Goal: Task Accomplishment & Management: Manage account settings

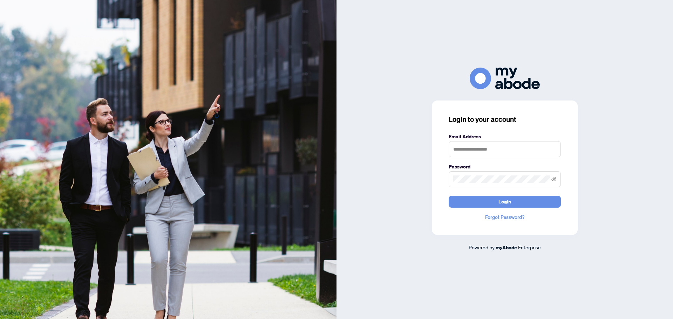
type input "**********"
click at [470, 202] on button "Login" at bounding box center [505, 202] width 112 height 12
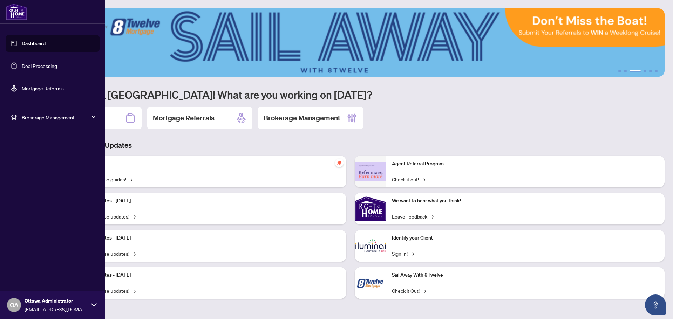
drag, startPoint x: 49, startPoint y: 68, endPoint x: 159, endPoint y: 66, distance: 110.5
click at [49, 68] on link "Deal Processing" at bounding box center [39, 66] width 35 height 6
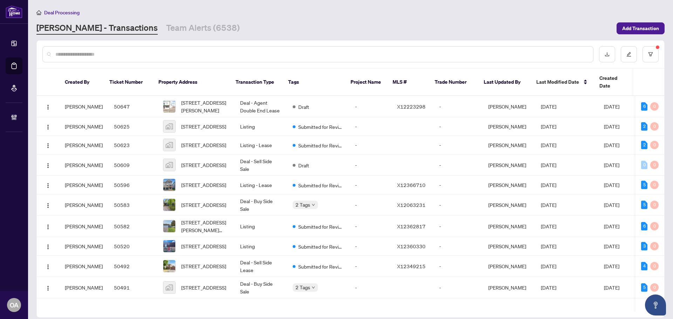
click at [66, 56] on input "text" at bounding box center [321, 54] width 532 height 8
type input "********"
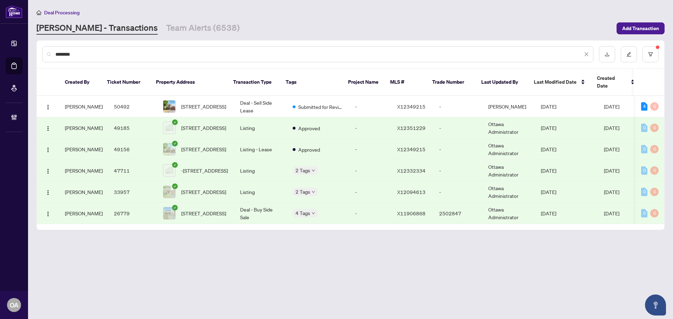
click at [354, 117] on td "-" at bounding box center [371, 127] width 42 height 21
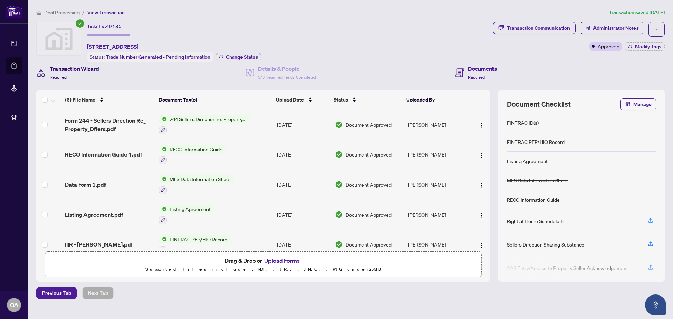
drag, startPoint x: 67, startPoint y: 67, endPoint x: 82, endPoint y: 65, distance: 14.9
click at [68, 67] on h4 "Transaction Wizard" at bounding box center [74, 69] width 49 height 8
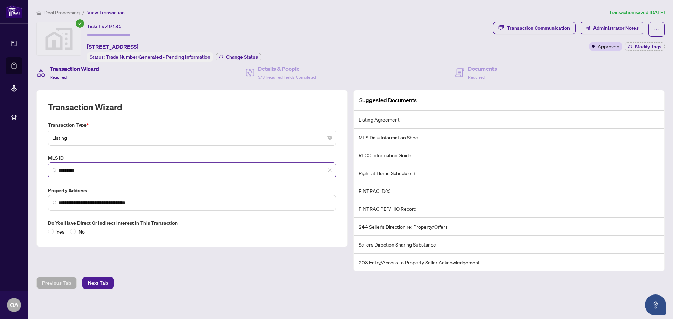
drag, startPoint x: 103, startPoint y: 164, endPoint x: 55, endPoint y: 164, distance: 47.3
click at [55, 164] on span "*********" at bounding box center [192, 171] width 288 height 16
drag, startPoint x: 97, startPoint y: 172, endPoint x: 26, endPoint y: 166, distance: 72.1
click at [26, 166] on div "**********" at bounding box center [336, 159] width 673 height 319
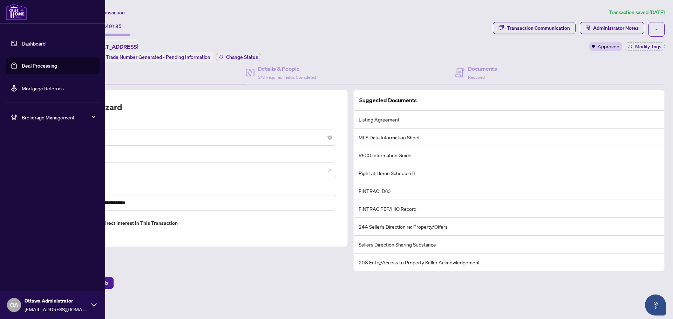
click at [24, 64] on link "Deal Processing" at bounding box center [39, 66] width 35 height 6
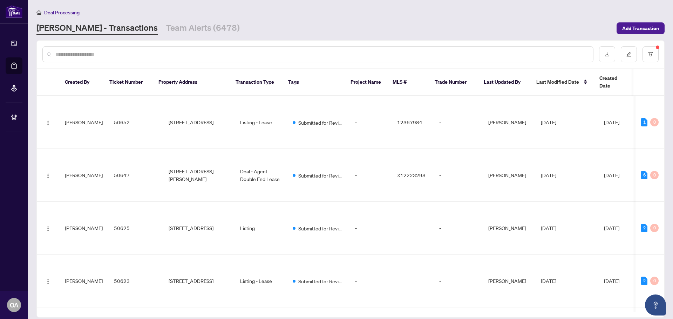
click at [292, 55] on input "text" at bounding box center [321, 54] width 532 height 8
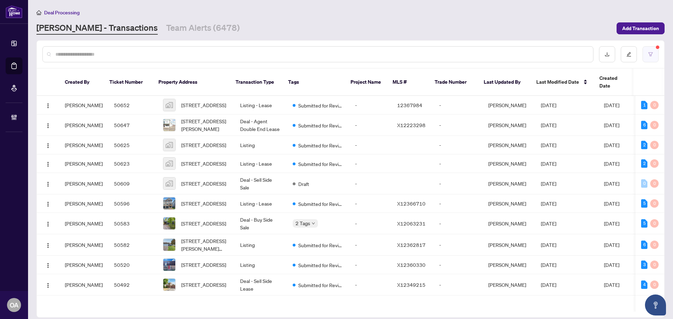
click at [653, 61] on button "button" at bounding box center [651, 54] width 16 height 16
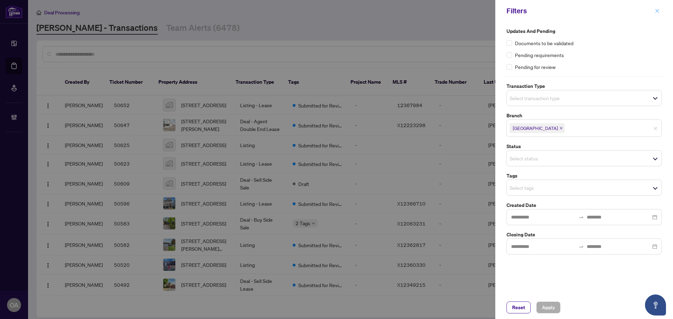
drag, startPoint x: 656, startPoint y: 10, endPoint x: 370, endPoint y: 24, distance: 286.1
click at [656, 10] on icon "close" at bounding box center [657, 10] width 5 height 5
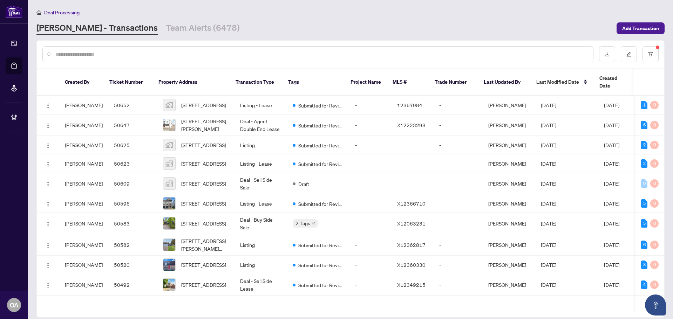
click at [334, 53] on input "text" at bounding box center [321, 54] width 532 height 8
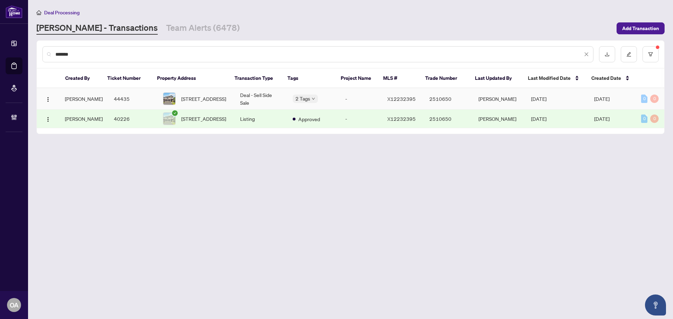
type input "*******"
click at [195, 97] on span "102 Hickstead Way, Ottawa, Ontario K2S 0Z4, Canada" at bounding box center [203, 99] width 45 height 8
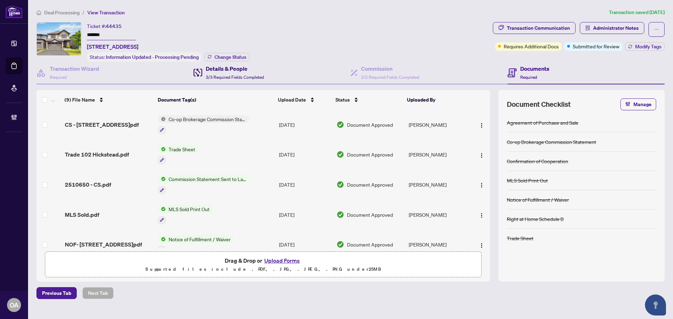
click at [248, 72] on div "Details & People 3/3 Required Fields Completed" at bounding box center [235, 73] width 58 height 16
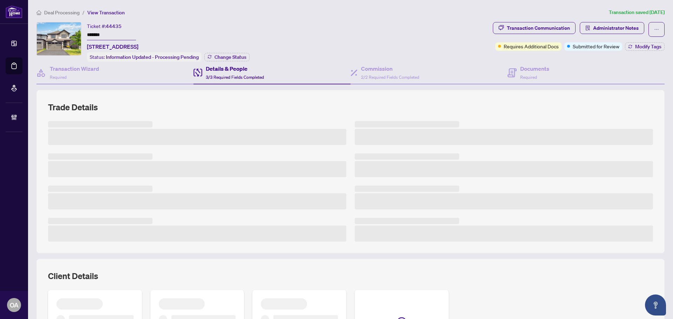
scroll to position [88, 0]
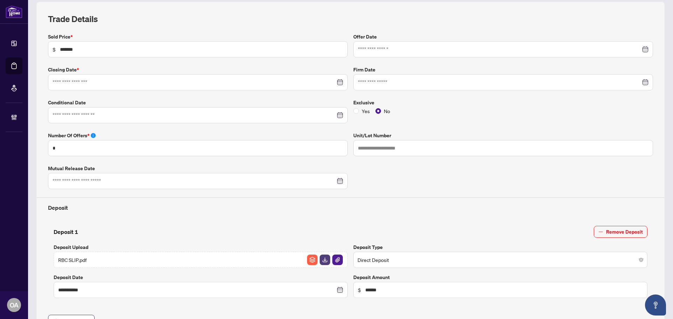
type input "**********"
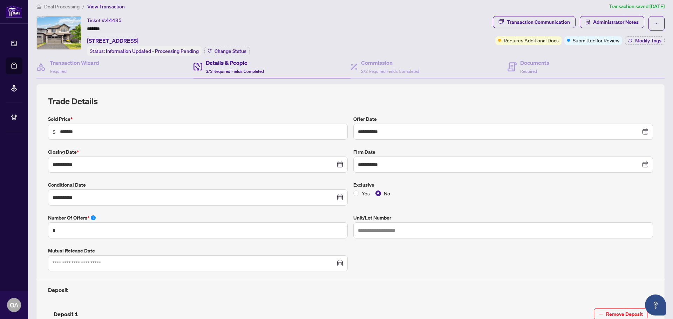
scroll to position [0, 0]
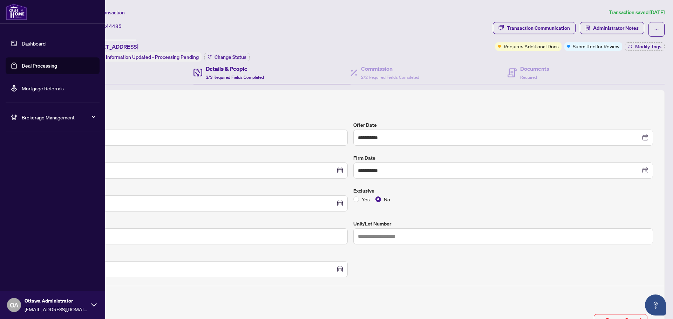
click at [39, 69] on link "Deal Processing" at bounding box center [39, 66] width 35 height 6
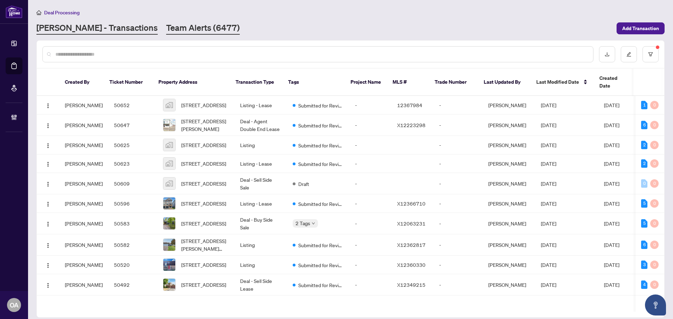
click at [166, 24] on link "Team Alerts (6477)" at bounding box center [203, 28] width 74 height 13
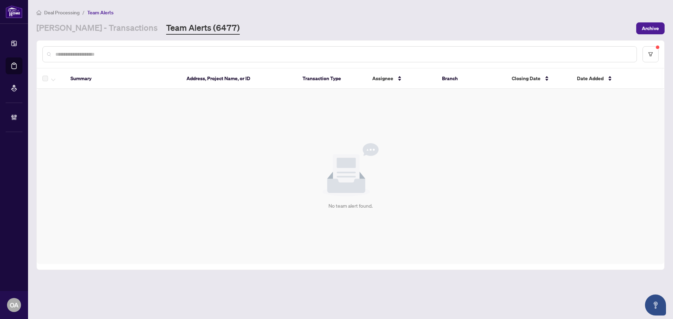
click at [192, 53] on input "text" at bounding box center [343, 54] width 576 height 8
click at [72, 28] on link "[PERSON_NAME] - Transactions" at bounding box center [96, 28] width 121 height 13
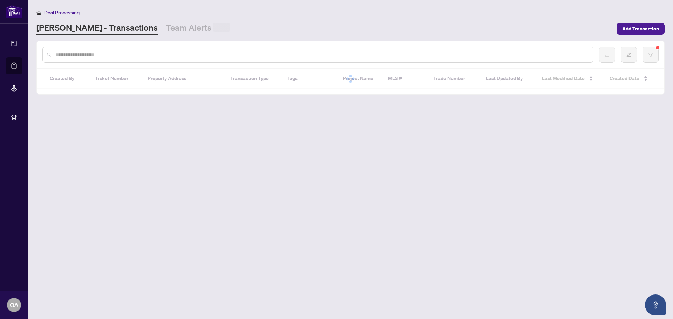
click at [73, 54] on input "text" at bounding box center [321, 55] width 532 height 8
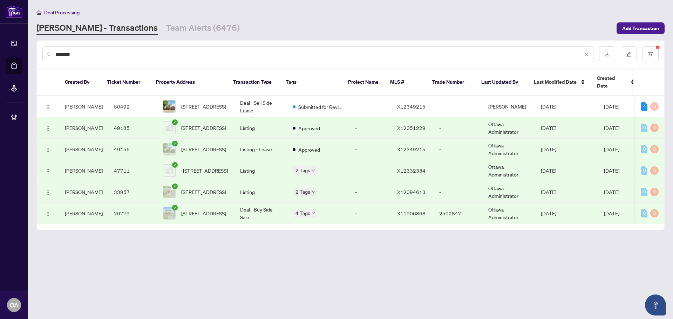
type input "********"
click at [374, 120] on td "-" at bounding box center [371, 127] width 42 height 21
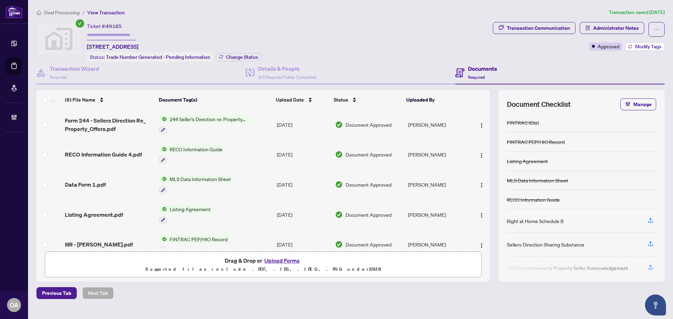
click at [648, 48] on span "Modify Tags" at bounding box center [648, 46] width 26 height 5
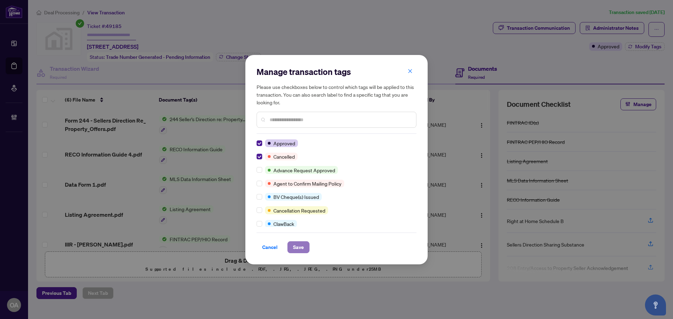
drag, startPoint x: 293, startPoint y: 248, endPoint x: 300, endPoint y: 247, distance: 6.7
click at [294, 248] on span "Save" at bounding box center [298, 247] width 11 height 11
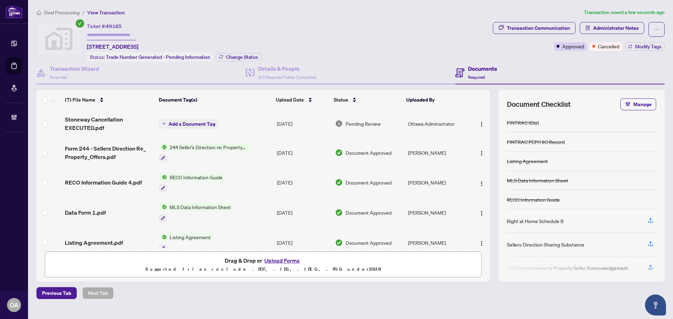
click at [407, 18] on div "Deal Processing / View Transaction Transaction saved a few seconds ago Ticket #…" at bounding box center [351, 153] width 634 height 291
click at [96, 120] on span "Stoneway Cancellation EXECUTED.pdf" at bounding box center [109, 123] width 89 height 17
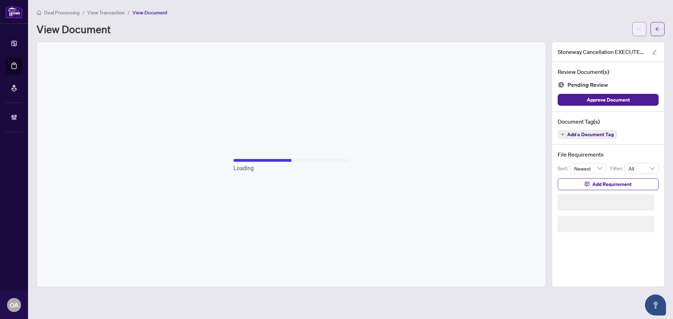
click at [641, 28] on icon "ellipsis" at bounding box center [639, 29] width 5 height 5
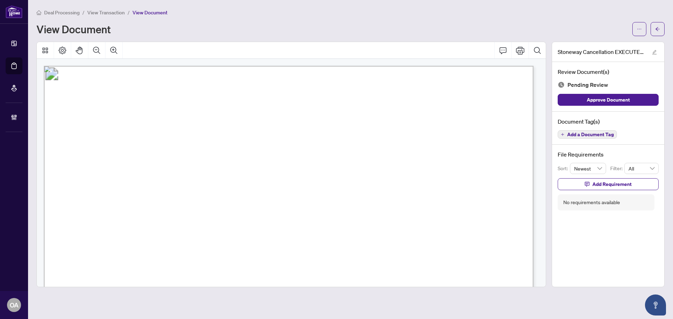
click at [606, 20] on div "Deal Processing / View Transaction / View Document View Document" at bounding box center [350, 22] width 628 height 28
click at [652, 53] on icon "edit" at bounding box center [654, 52] width 5 height 5
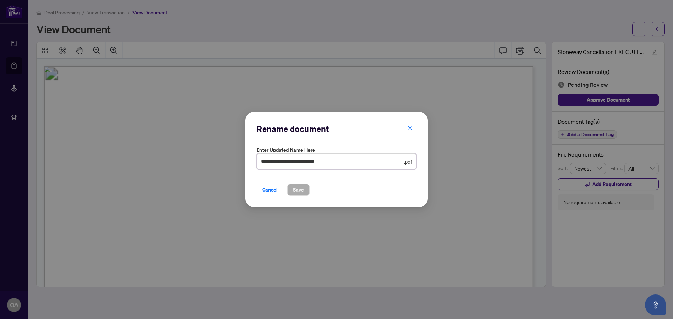
drag, startPoint x: 367, startPoint y: 161, endPoint x: 310, endPoint y: 162, distance: 57.5
click at [310, 162] on input "**********" at bounding box center [331, 162] width 141 height 8
type input "**********"
click at [298, 189] on span "Save" at bounding box center [298, 189] width 11 height 11
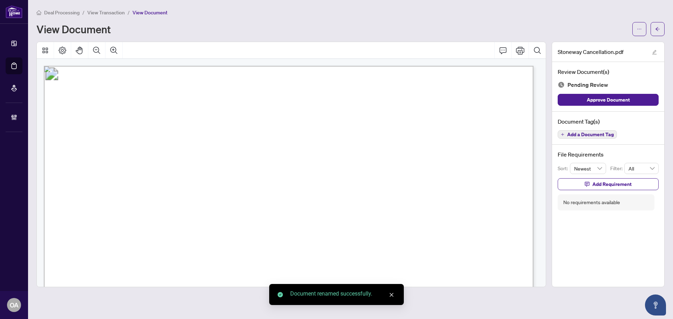
click at [589, 133] on span "Add a Document Tag" at bounding box center [590, 134] width 47 height 5
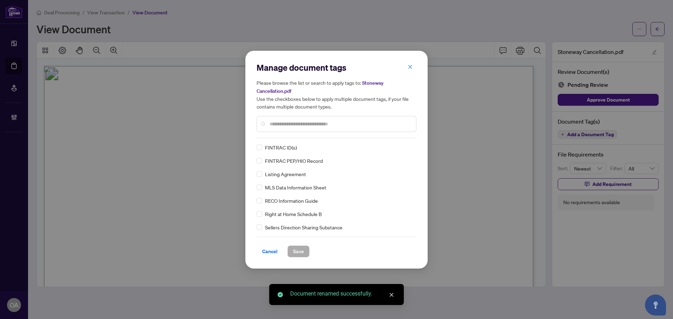
click at [283, 125] on input "text" at bounding box center [340, 124] width 141 height 8
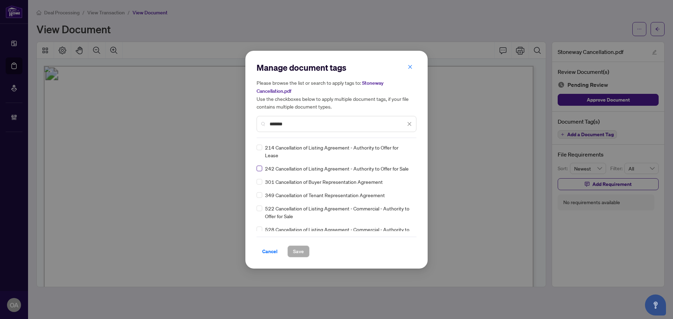
type input "*******"
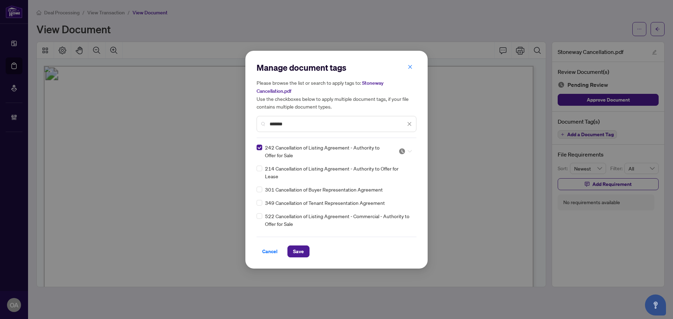
click at [408, 152] on icon at bounding box center [410, 151] width 4 height 3
click at [391, 185] on div "Approved" at bounding box center [382, 186] width 45 height 8
click at [303, 250] on span "Save" at bounding box center [298, 251] width 11 height 11
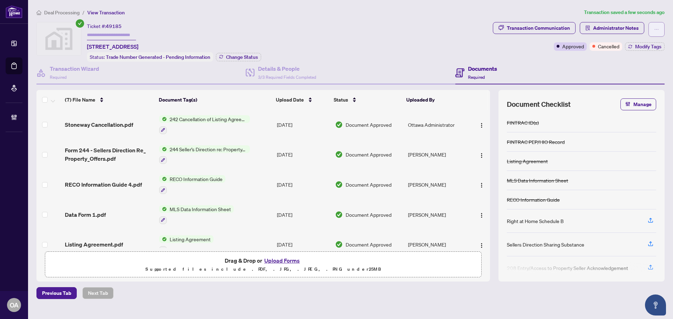
click at [660, 31] on button "button" at bounding box center [657, 29] width 16 height 15
click at [559, 62] on div "Documents Required" at bounding box center [559, 73] width 209 height 23
click at [374, 15] on ol "Deal Processing / View Transaction" at bounding box center [313, 12] width 554 height 8
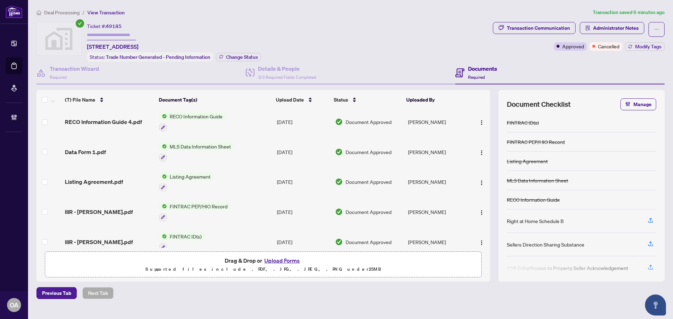
scroll to position [73, 0]
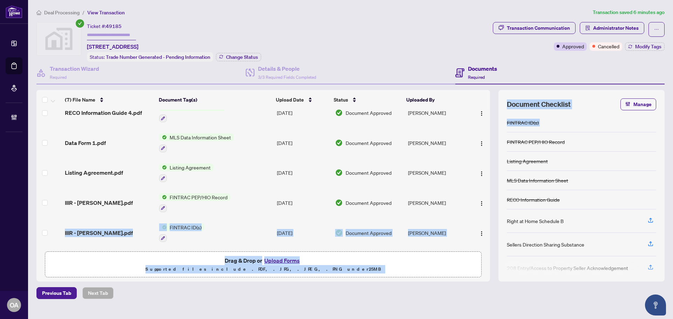
drag, startPoint x: 488, startPoint y: 200, endPoint x: 503, endPoint y: 147, distance: 54.8
click at [503, 148] on div "(7) File Name Document Tag(s) Upload Date Status Uploaded By Stoneway Cancellat…" at bounding box center [350, 186] width 628 height 192
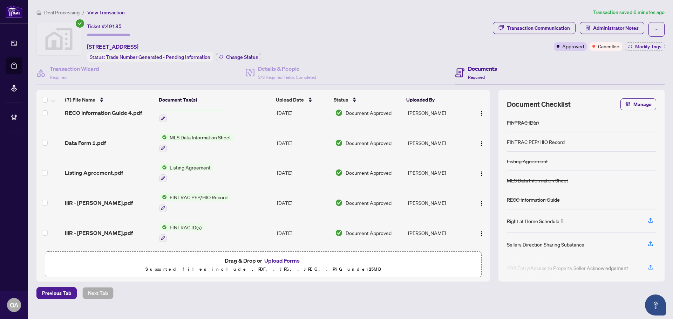
click at [494, 153] on div "(7) File Name Document Tag(s) Upload Date Status Uploaded By Stoneway Cancellat…" at bounding box center [350, 186] width 628 height 192
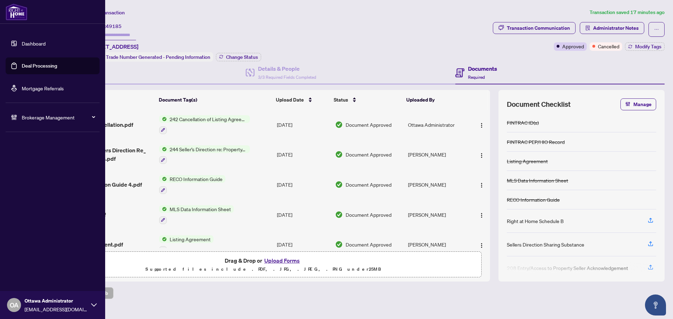
click at [40, 67] on link "Deal Processing" at bounding box center [39, 66] width 35 height 6
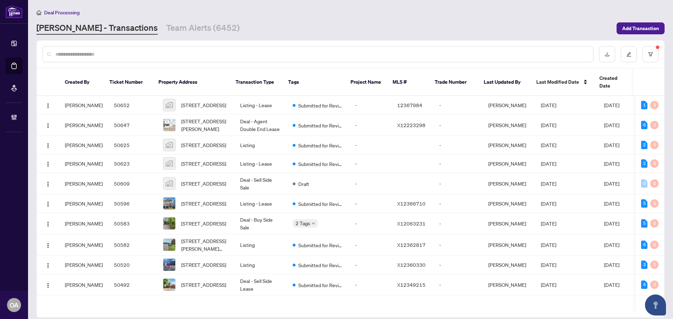
drag, startPoint x: 228, startPoint y: 53, endPoint x: 225, endPoint y: 66, distance: 12.9
click at [227, 56] on input "text" at bounding box center [321, 54] width 532 height 8
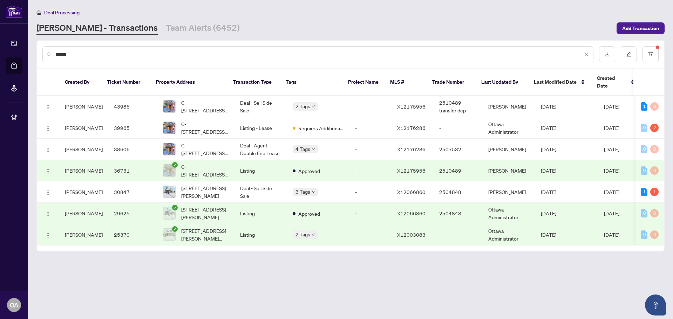
type input "******"
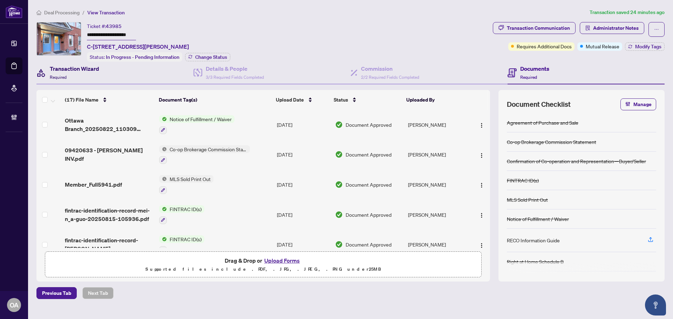
click at [67, 67] on h4 "Transaction Wizard" at bounding box center [74, 69] width 49 height 8
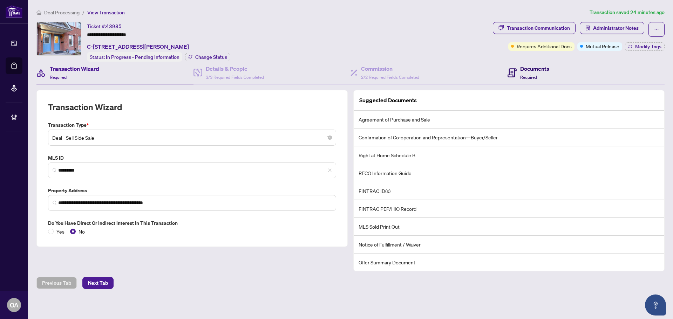
click at [513, 72] on icon at bounding box center [511, 72] width 3 height 1
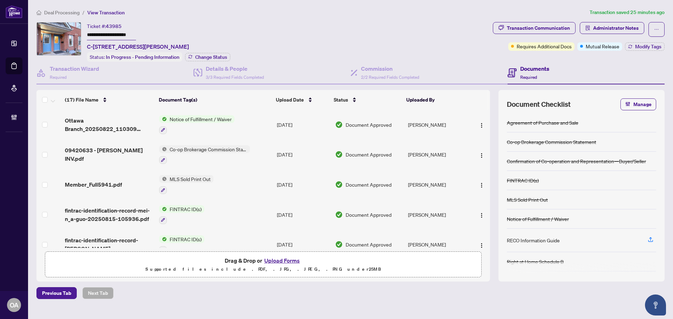
drag, startPoint x: 230, startPoint y: 45, endPoint x: 88, endPoint y: 41, distance: 142.4
click at [88, 41] on div "**********" at bounding box center [263, 42] width 454 height 40
copy span "C-90 TEMPLETON St, Ottawa, Ontario K1N 6X3, Canada"
click at [598, 28] on span "Administrator Notes" at bounding box center [616, 27] width 46 height 11
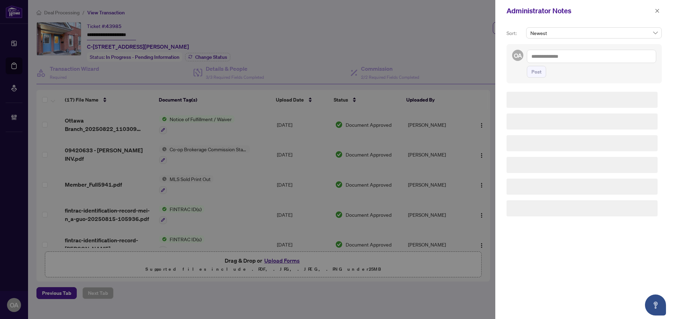
click at [559, 58] on textarea at bounding box center [591, 56] width 129 height 13
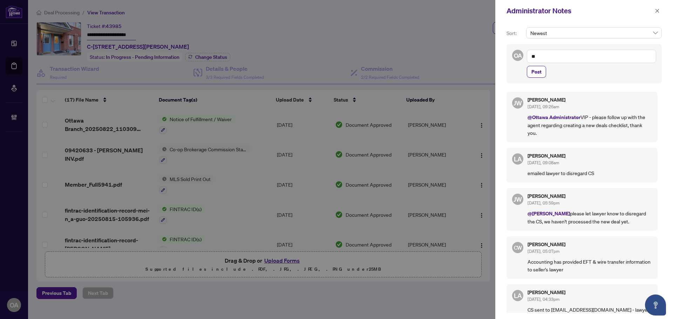
type textarea "*"
click at [556, 61] on b "Jackie" at bounding box center [568, 61] width 38 height 6
click at [588, 59] on textarea "**********" at bounding box center [591, 56] width 129 height 13
click at [587, 59] on textarea "**********" at bounding box center [591, 56] width 129 height 13
click at [586, 59] on textarea "**********" at bounding box center [591, 56] width 129 height 13
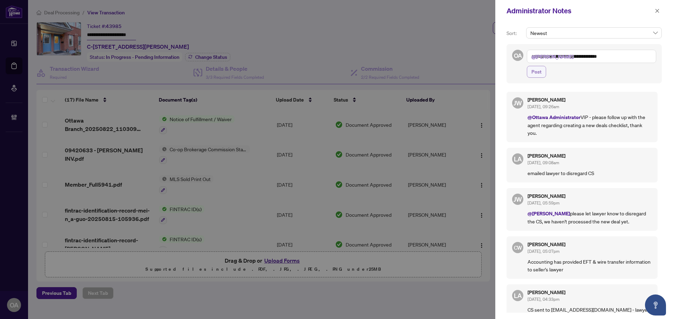
type textarea "**********"
click at [537, 75] on span "Post" at bounding box center [537, 71] width 10 height 11
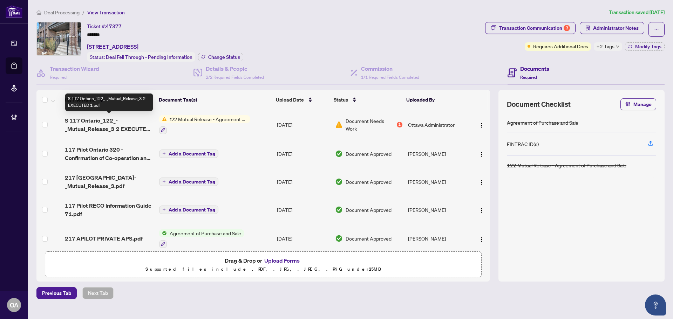
click at [101, 125] on span "S 117 Ontario_122_-_Mutual_Release_3 2 EXECUTED 1.pdf" at bounding box center [109, 124] width 89 height 17
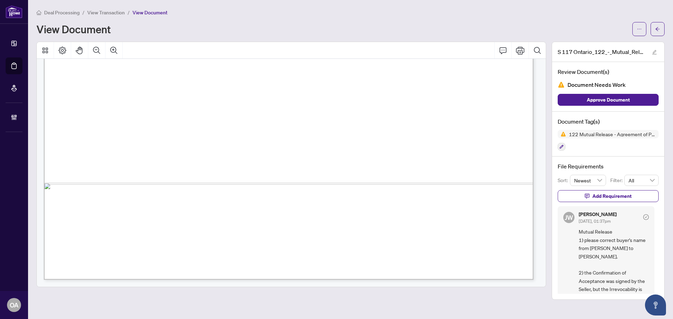
click at [504, 311] on main "Deal Processing / View Transaction / View Document View Document S 117 Ontario_…" at bounding box center [350, 159] width 645 height 319
click at [580, 232] on div "JW Jackie Wu Aug/07/2025, 01:37pm Mutual Release 1) please correct buyer's name…" at bounding box center [606, 280] width 97 height 146
drag, startPoint x: 580, startPoint y: 232, endPoint x: 591, endPoint y: 237, distance: 12.5
click at [590, 236] on span "Mutual Release 1) please correct buyer's name from Raphaiche Harmandine Gguie t…" at bounding box center [614, 281] width 70 height 107
click at [591, 237] on span "Mutual Release 1) please correct buyer's name from Raphaiche Harmandine Gguie t…" at bounding box center [614, 281] width 70 height 107
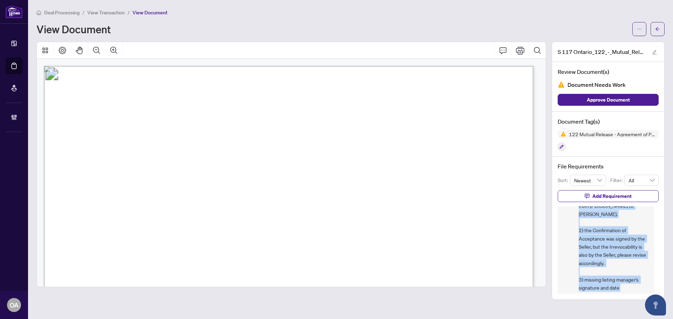
scroll to position [66, 0]
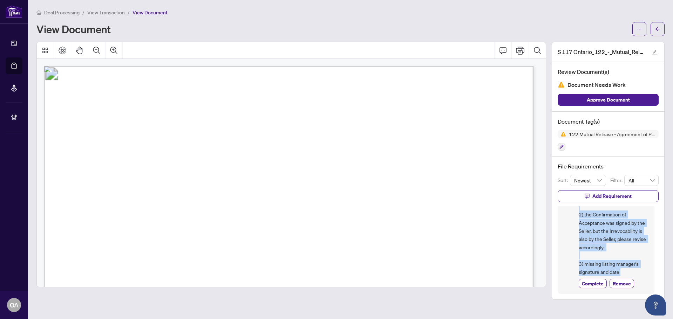
drag, startPoint x: 579, startPoint y: 213, endPoint x: 653, endPoint y: 293, distance: 109.7
click at [653, 293] on div "JW Jackie Wu Aug/07/2025, 01:37pm Mutual Release 1) please correct buyer's name…" at bounding box center [608, 251] width 101 height 88
copy body "Jackie Wu Aug/07/2025, 01:37pm Mutual Release 1) please correct buyer's name fr…"
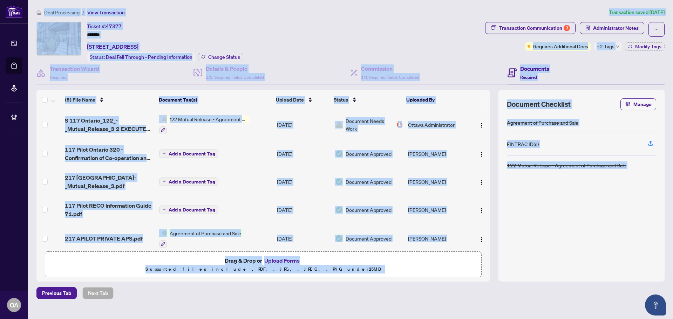
click at [334, 38] on div "Ticket #: 47377 ******* 117 Pilot Private, Ottawa, Ontario K2V 0S4, Canada Stat…" at bounding box center [259, 42] width 446 height 40
click at [324, 30] on div "Ticket #: 47377 ******* 117 Pilot Private, Ottawa, Ontario K2V 0S4, Canada Stat…" at bounding box center [259, 42] width 446 height 40
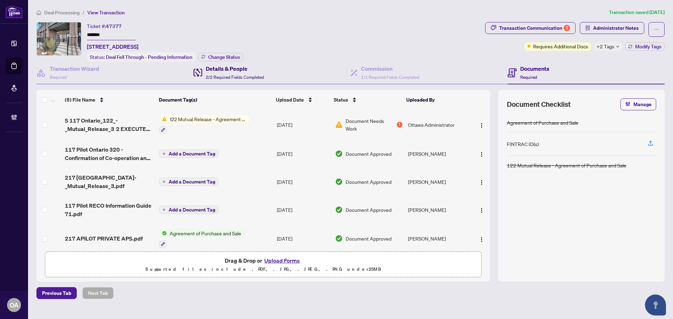
click at [222, 66] on h4 "Details & People" at bounding box center [235, 69] width 58 height 8
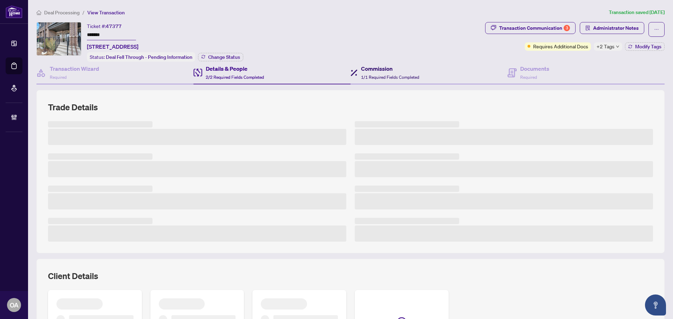
click at [369, 65] on h4 "Commission" at bounding box center [390, 69] width 58 height 8
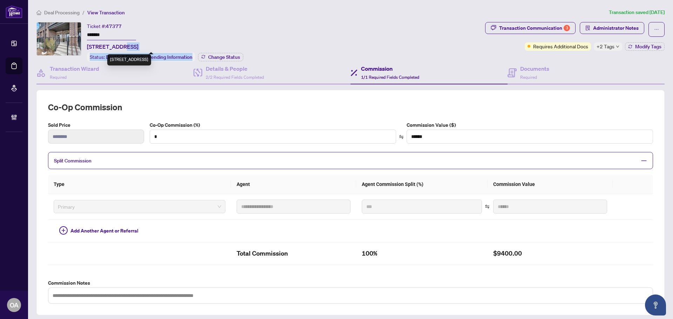
drag, startPoint x: 221, startPoint y: 48, endPoint x: 116, endPoint y: 46, distance: 104.8
click at [116, 46] on div "Ticket #: 47377 ******* 117 Pilot Private, Ottawa, Ontario K2V 0S4, Canada Stat…" at bounding box center [165, 42] width 156 height 40
click at [223, 26] on div "Ticket #: 47377 ******* 117 Pilot Private, Ottawa, Ontario K2V 0S4, Canada Stat…" at bounding box center [165, 42] width 156 height 40
drag, startPoint x: 214, startPoint y: 46, endPoint x: 88, endPoint y: 45, distance: 125.5
click at [88, 45] on span "117 Pilot Private, Ottawa, Ontario K2V 0S4, Canada" at bounding box center [113, 46] width 52 height 8
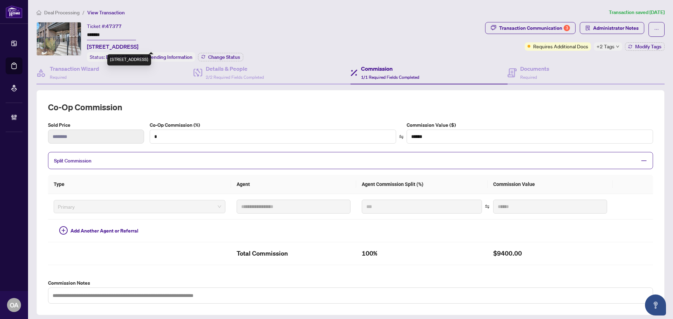
copy span "117 Pilot Private, Ottawa, Ontario K2V 0S4, Canada"
click at [616, 25] on span "Administrator Notes" at bounding box center [616, 27] width 46 height 11
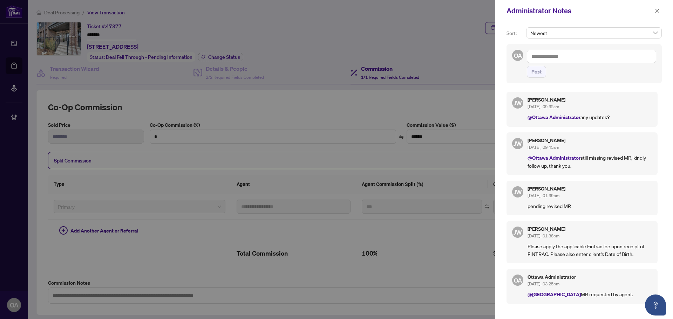
click at [560, 54] on textarea at bounding box center [591, 56] width 129 height 13
click at [547, 58] on b "Jacki" at bounding box center [566, 61] width 38 height 6
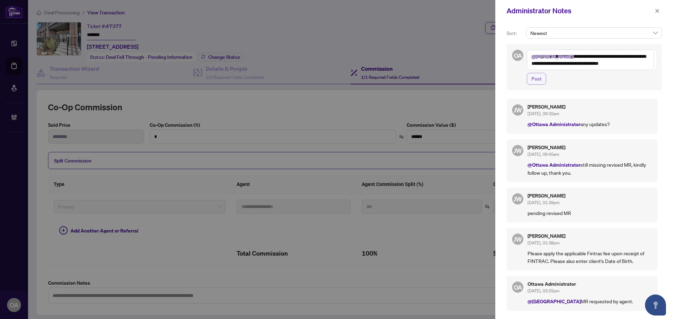
type textarea "**********"
click at [535, 82] on span "Post" at bounding box center [537, 78] width 10 height 11
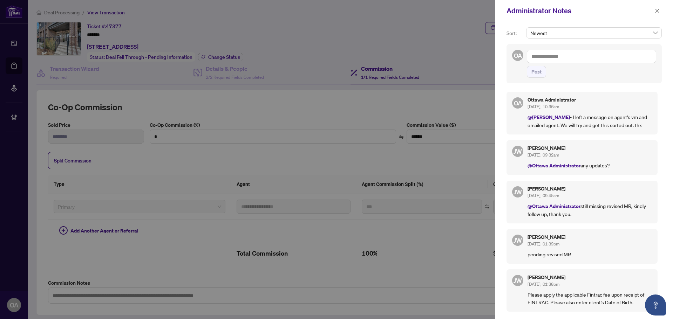
click at [662, 13] on div "Administrator Notes" at bounding box center [584, 11] width 178 height 22
click at [656, 11] on icon "close" at bounding box center [657, 10] width 5 height 5
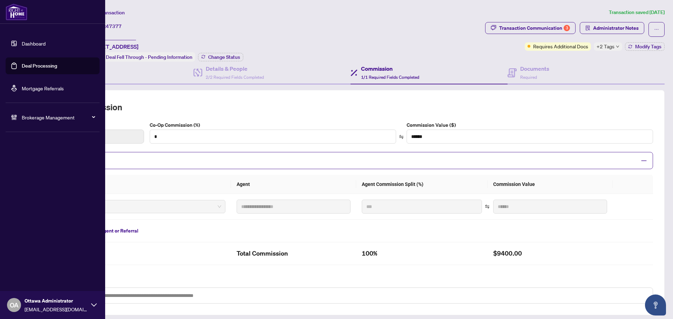
drag, startPoint x: 29, startPoint y: 61, endPoint x: 94, endPoint y: 61, distance: 64.9
click at [29, 63] on link "Deal Processing" at bounding box center [39, 66] width 35 height 6
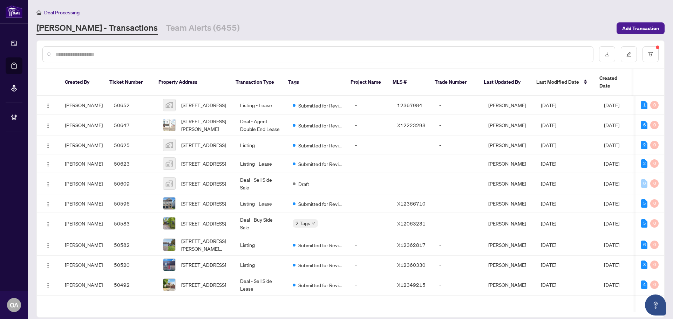
click at [187, 54] on input "text" at bounding box center [321, 54] width 532 height 8
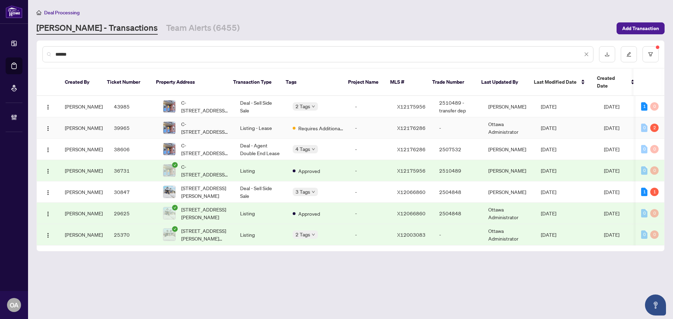
type input "******"
click at [243, 118] on td "Listing - Lease" at bounding box center [261, 127] width 53 height 21
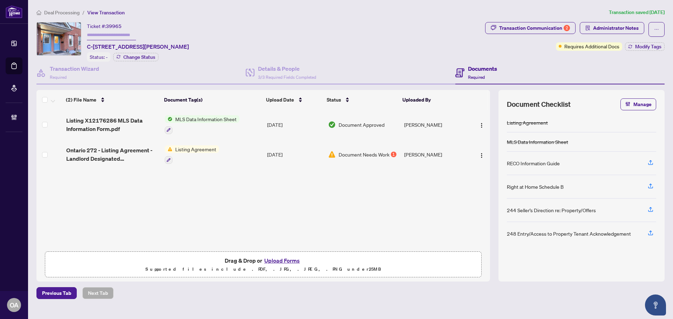
click at [102, 155] on span "Ontario 272 - Listing Agreement - Landlord Designated Representation Agreement …" at bounding box center [112, 154] width 93 height 17
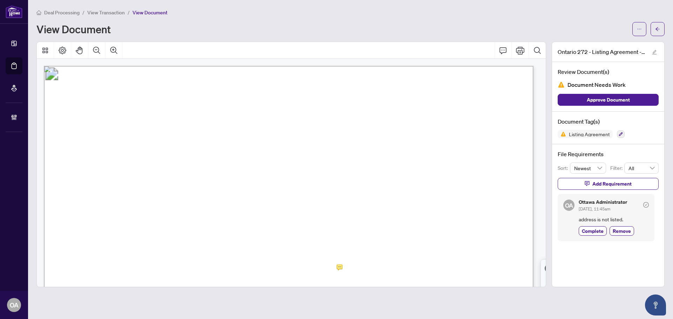
scroll to position [70, 0]
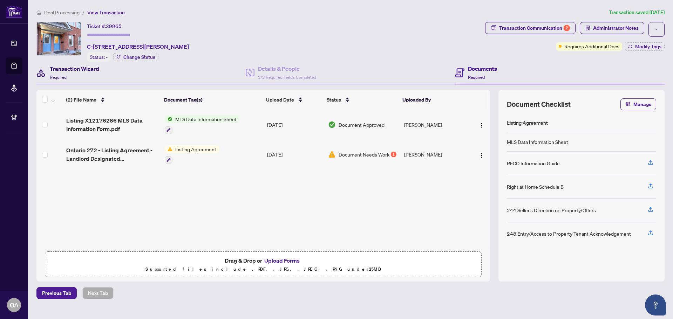
drag, startPoint x: 77, startPoint y: 69, endPoint x: 82, endPoint y: 80, distance: 12.6
click at [77, 69] on h4 "Transaction Wizard" at bounding box center [74, 69] width 49 height 8
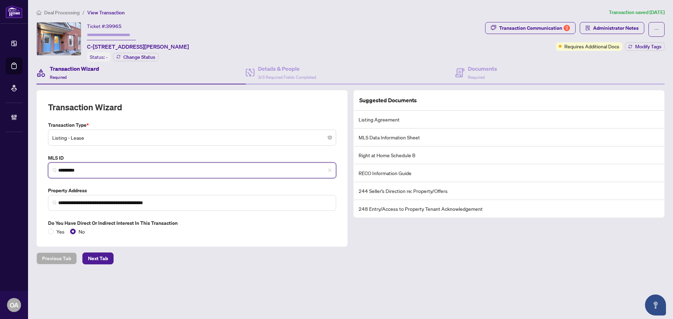
drag, startPoint x: 90, startPoint y: 173, endPoint x: 37, endPoint y: 171, distance: 53.0
click at [37, 171] on div "**********" at bounding box center [191, 168] width 311 height 157
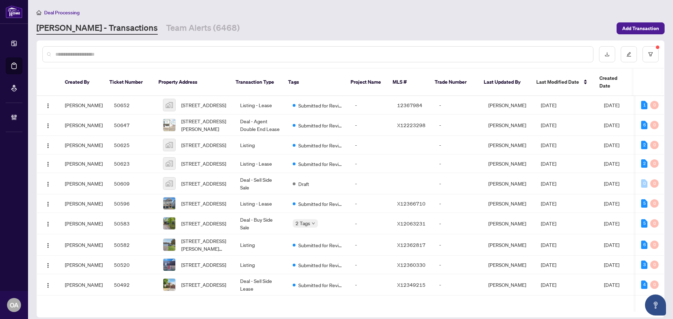
click at [211, 54] on input "text" at bounding box center [321, 54] width 532 height 8
paste input "*********"
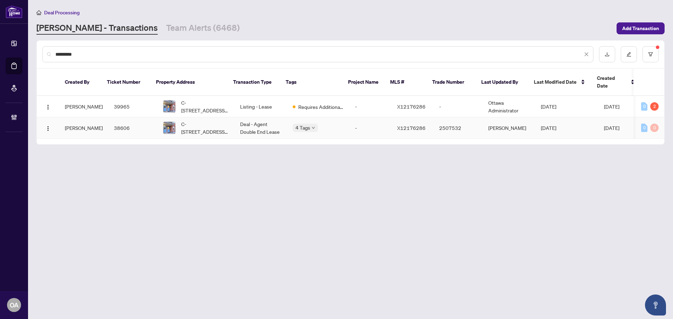
type input "*********"
click at [251, 121] on td "Deal - Agent Double End Lease" at bounding box center [261, 127] width 53 height 21
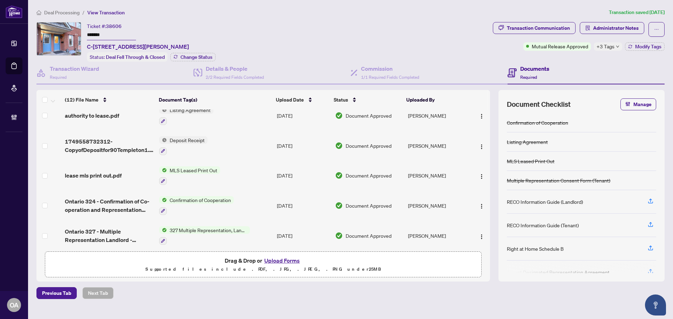
scroll to position [47, 0]
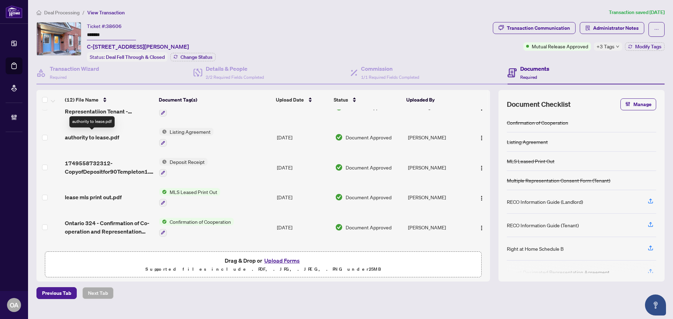
click at [103, 133] on span "authority to lease.pdf" at bounding box center [92, 137] width 54 height 8
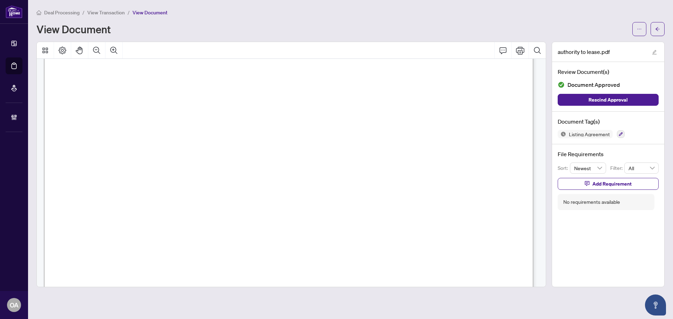
scroll to position [70, 0]
drag, startPoint x: 458, startPoint y: 207, endPoint x: 465, endPoint y: 207, distance: 6.3
click at [440, 207] on span "{" at bounding box center [437, 213] width 6 height 26
drag, startPoint x: 466, startPoint y: 206, endPoint x: 473, endPoint y: 205, distance: 6.7
click at [440, 205] on span "{" at bounding box center [437, 213] width 6 height 26
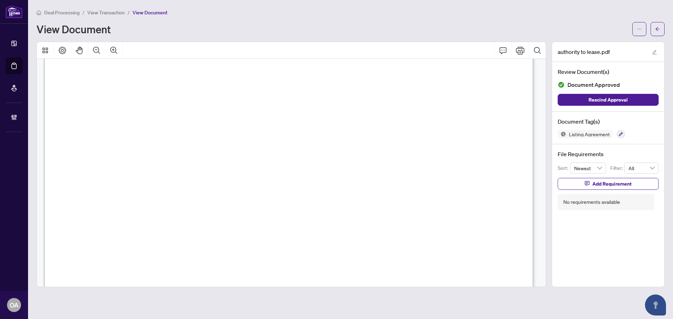
drag, startPoint x: 462, startPoint y: 206, endPoint x: 483, endPoint y: 207, distance: 20.3
click at [440, 207] on span "{" at bounding box center [437, 213] width 6 height 26
drag, startPoint x: 465, startPoint y: 209, endPoint x: 481, endPoint y: 207, distance: 16.6
click at [440, 207] on span "{" at bounding box center [437, 213] width 6 height 26
drag, startPoint x: 481, startPoint y: 207, endPoint x: 462, endPoint y: 207, distance: 18.6
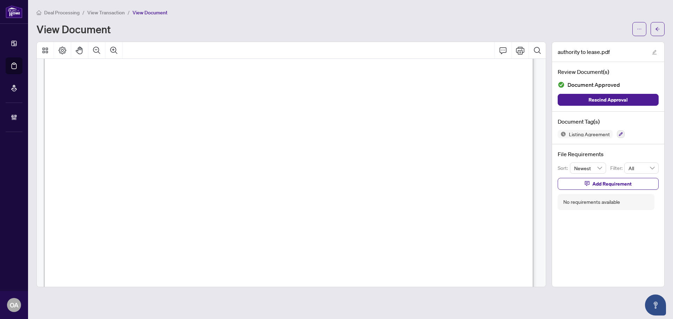
click at [440, 207] on span "{" at bounding box center [437, 213] width 6 height 26
drag, startPoint x: 461, startPoint y: 207, endPoint x: 482, endPoint y: 207, distance: 21.0
click at [440, 207] on span "{" at bounding box center [437, 213] width 6 height 26
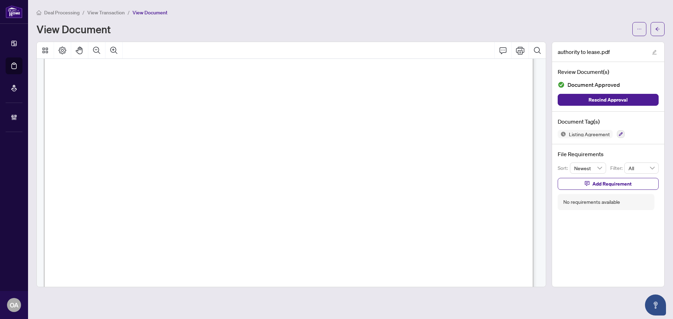
click at [440, 206] on span "{" at bounding box center [437, 213] width 6 height 26
drag, startPoint x: 487, startPoint y: 207, endPoint x: 457, endPoint y: 209, distance: 29.5
click at [440, 209] on span "{" at bounding box center [437, 213] width 6 height 26
drag, startPoint x: 457, startPoint y: 208, endPoint x: 487, endPoint y: 207, distance: 30.2
click at [440, 207] on span "{" at bounding box center [437, 213] width 6 height 26
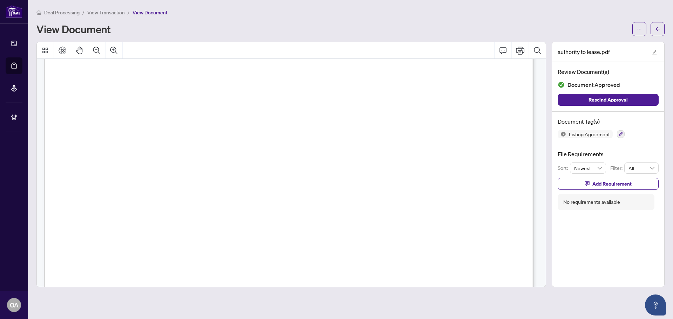
drag, startPoint x: 487, startPoint y: 207, endPoint x: 456, endPoint y: 208, distance: 31.2
click at [440, 208] on span "{" at bounding box center [437, 213] width 6 height 26
drag, startPoint x: 460, startPoint y: 208, endPoint x: 492, endPoint y: 208, distance: 32.3
click at [440, 208] on span "{" at bounding box center [437, 213] width 6 height 26
drag, startPoint x: 485, startPoint y: 208, endPoint x: 456, endPoint y: 209, distance: 28.8
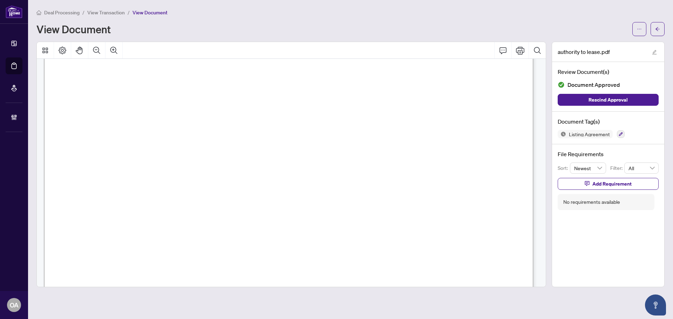
click at [440, 209] on span "{" at bounding box center [437, 213] width 6 height 26
drag, startPoint x: 458, startPoint y: 206, endPoint x: 480, endPoint y: 208, distance: 21.5
click at [440, 208] on span "{" at bounding box center [437, 213] width 6 height 26
drag, startPoint x: 460, startPoint y: 209, endPoint x: 477, endPoint y: 207, distance: 17.1
click at [440, 207] on span "{" at bounding box center [437, 213] width 6 height 26
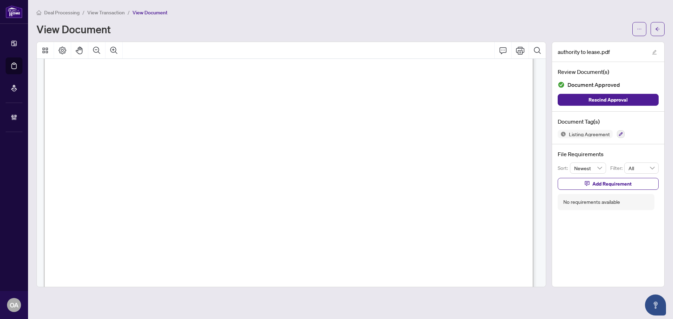
drag, startPoint x: 458, startPoint y: 208, endPoint x: 485, endPoint y: 206, distance: 26.7
click at [440, 206] on span "{" at bounding box center [437, 213] width 6 height 26
drag, startPoint x: 487, startPoint y: 208, endPoint x: 453, endPoint y: 210, distance: 34.1
click at [440, 210] on span "{" at bounding box center [437, 213] width 6 height 26
click at [440, 207] on span "{" at bounding box center [437, 213] width 6 height 26
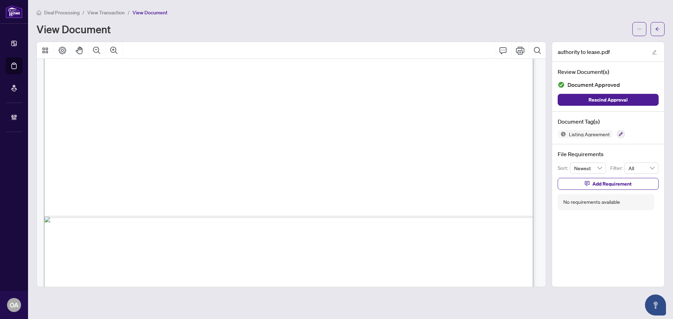
scroll to position [1719, 0]
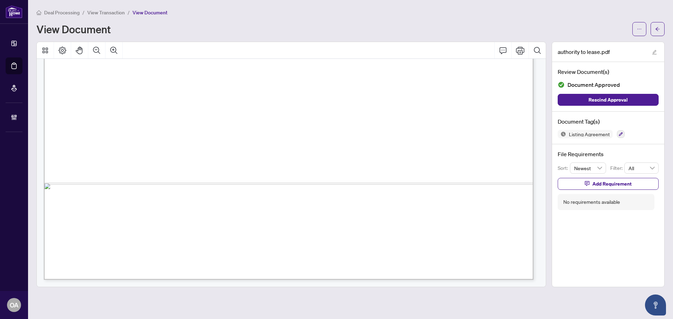
click at [340, 183] on span "October" at bounding box center [329, 183] width 24 height 9
drag, startPoint x: 334, startPoint y: 183, endPoint x: 309, endPoint y: 181, distance: 25.7
click at [340, 180] on span "October" at bounding box center [329, 183] width 24 height 9
click at [340, 181] on span "October" at bounding box center [329, 183] width 24 height 9
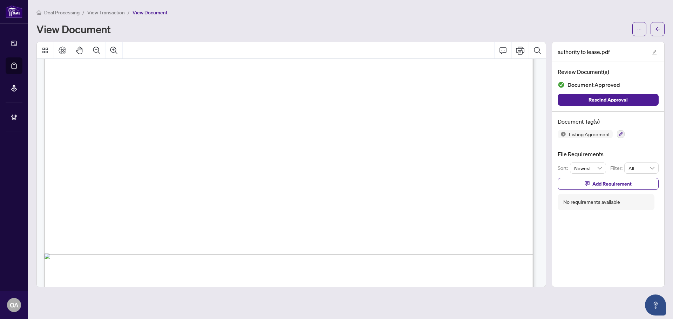
scroll to position [1614, 0]
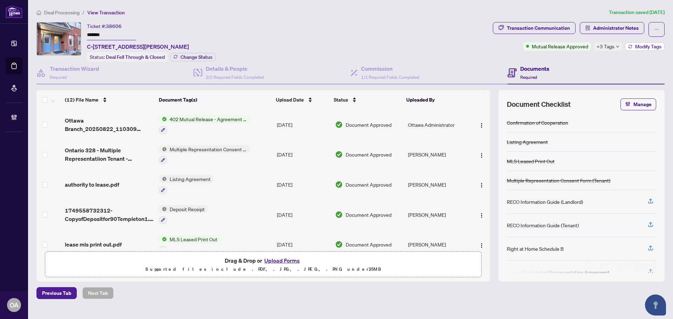
click at [639, 44] on span "Modify Tags" at bounding box center [648, 46] width 26 height 5
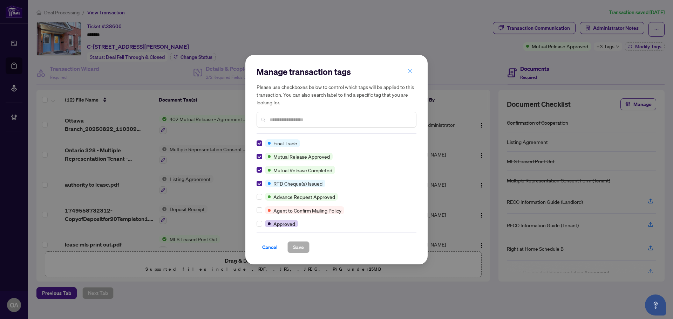
click at [411, 70] on icon "close" at bounding box center [410, 71] width 4 height 4
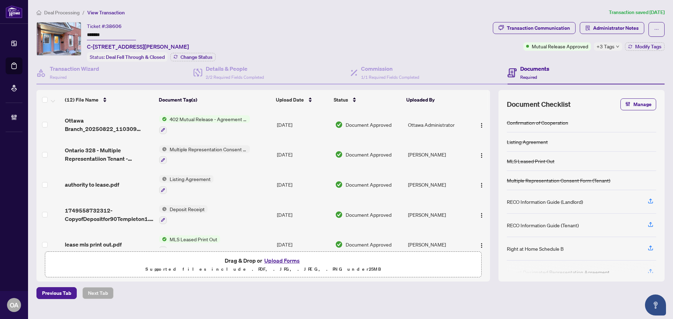
click at [607, 48] on span "+3 Tags" at bounding box center [606, 46] width 18 height 8
click at [100, 182] on span "authority to lease.pdf" at bounding box center [92, 185] width 54 height 8
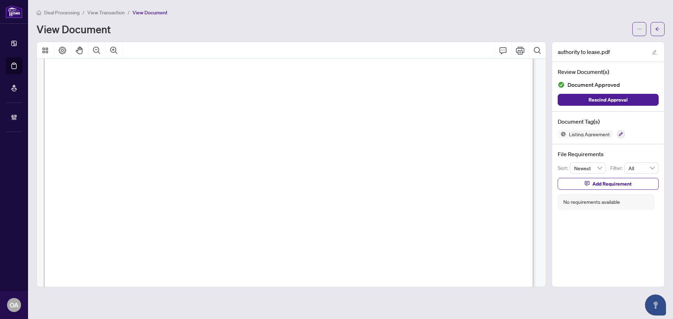
scroll to position [70, 0]
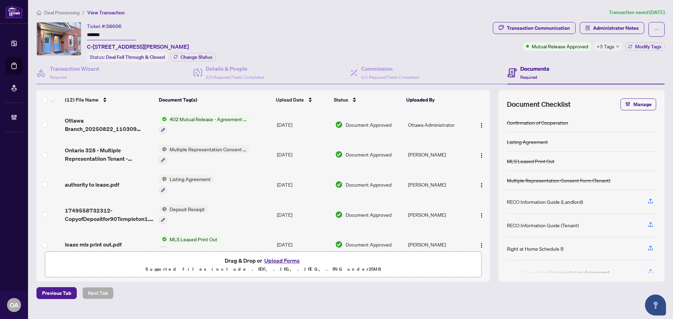
click at [94, 182] on span "authority to lease.pdf" at bounding box center [92, 185] width 54 height 8
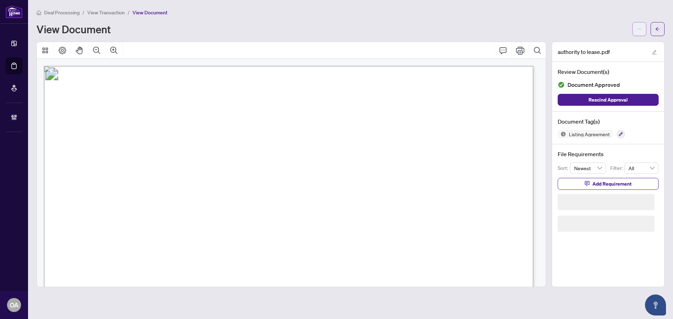
click at [638, 26] on span "button" at bounding box center [639, 28] width 5 height 11
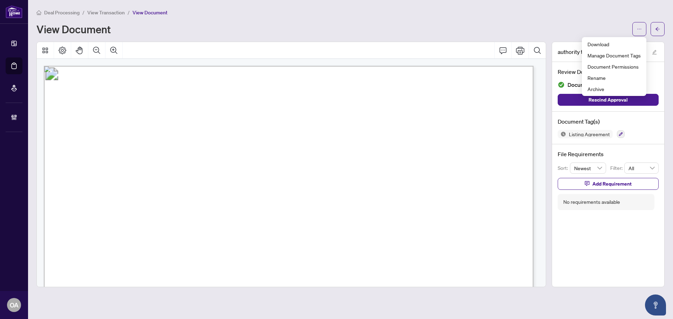
click at [518, 16] on div "Deal Processing / View Transaction / View Document View Document" at bounding box center [350, 22] width 628 height 28
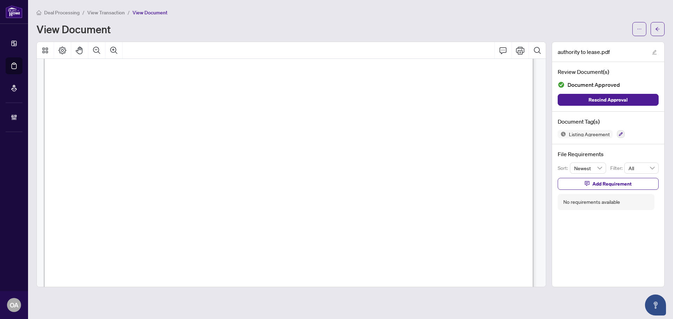
scroll to position [105, 0]
click at [639, 27] on icon "ellipsis" at bounding box center [639, 29] width 5 height 5
click at [605, 47] on span "Download" at bounding box center [614, 44] width 53 height 8
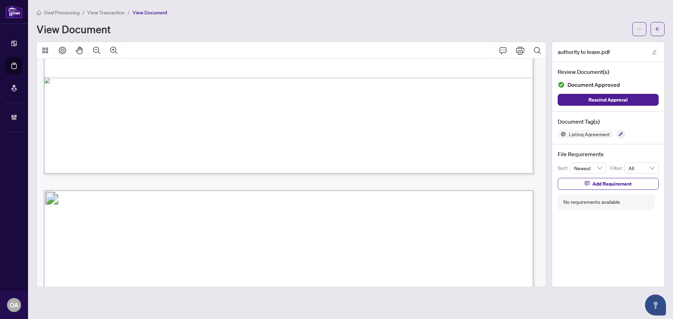
scroll to position [526, 0]
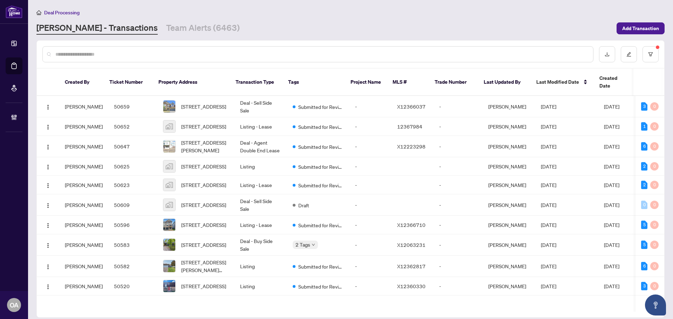
click at [173, 54] on input "text" at bounding box center [321, 54] width 532 height 8
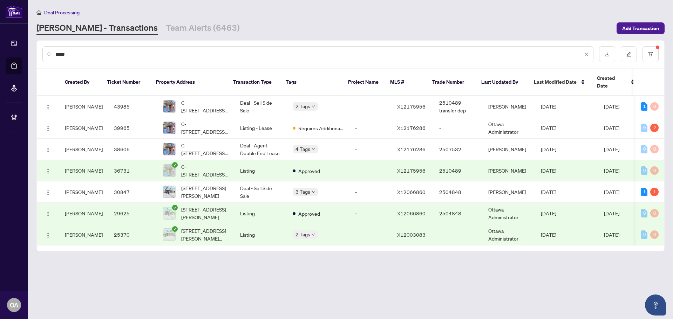
drag, startPoint x: 111, startPoint y: 54, endPoint x: 101, endPoint y: 48, distance: 11.6
click at [111, 53] on input "*****" at bounding box center [318, 54] width 527 height 8
type input "*****"
click at [273, 100] on td "Deal - Sell Side Sale" at bounding box center [261, 106] width 53 height 21
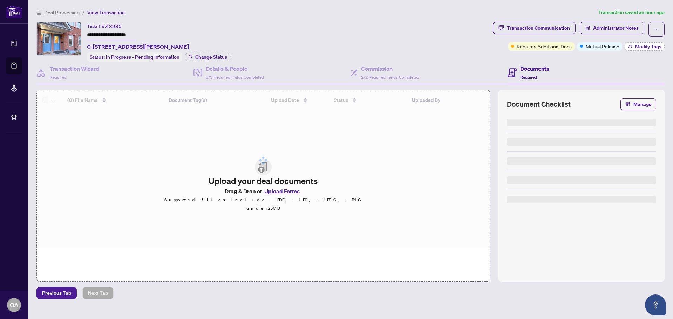
click at [644, 44] on span "Modify Tags" at bounding box center [648, 46] width 26 height 5
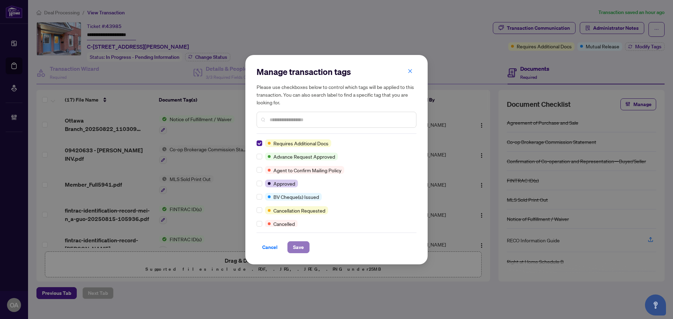
click at [305, 246] on button "Save" at bounding box center [299, 248] width 22 height 12
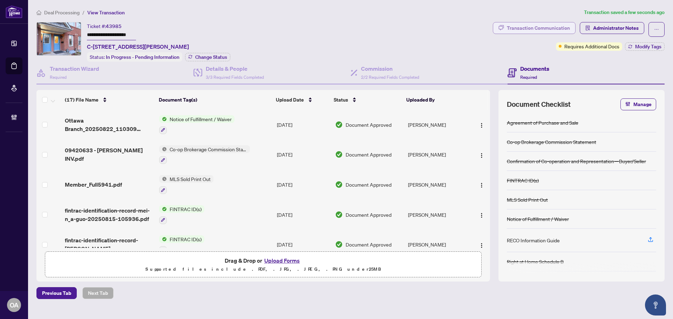
click at [560, 27] on div "Transaction Communication" at bounding box center [538, 27] width 63 height 11
type textarea "**********"
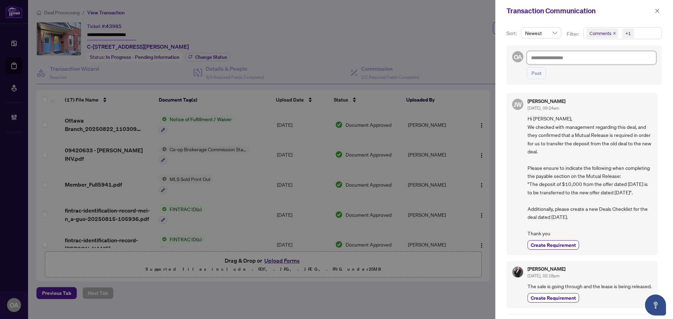
click at [542, 59] on textarea at bounding box center [591, 57] width 129 height 13
click at [561, 59] on textarea at bounding box center [591, 57] width 129 height 13
click at [658, 11] on icon "close" at bounding box center [658, 11] width 4 height 4
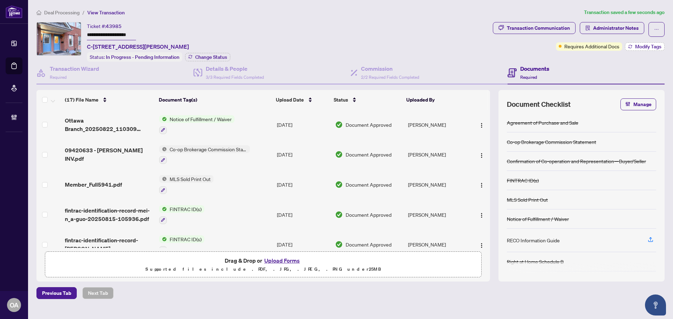
click at [647, 45] on span "Modify Tags" at bounding box center [648, 46] width 26 height 5
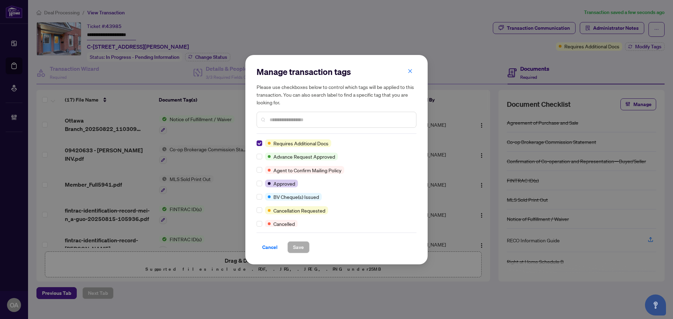
click at [282, 118] on input "text" at bounding box center [340, 120] width 141 height 8
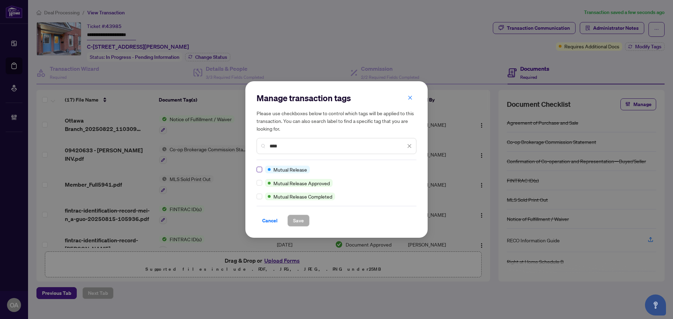
type input "****"
click at [305, 219] on button "Save" at bounding box center [299, 221] width 22 height 12
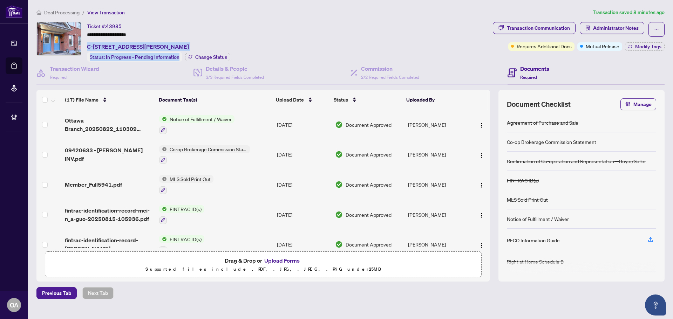
drag, startPoint x: 235, startPoint y: 45, endPoint x: 238, endPoint y: 31, distance: 14.7
click at [85, 43] on div "**********" at bounding box center [263, 42] width 454 height 40
click at [244, 30] on div "**********" at bounding box center [263, 42] width 454 height 40
drag, startPoint x: 229, startPoint y: 43, endPoint x: 92, endPoint y: 47, distance: 137.5
click at [92, 47] on div "**********" at bounding box center [263, 42] width 454 height 40
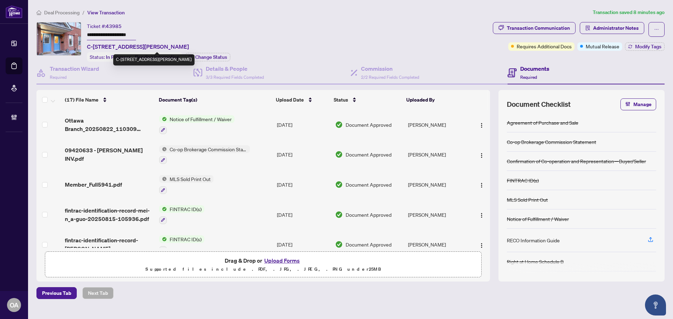
click at [329, 14] on ol "Deal Processing / View Transaction" at bounding box center [313, 12] width 554 height 8
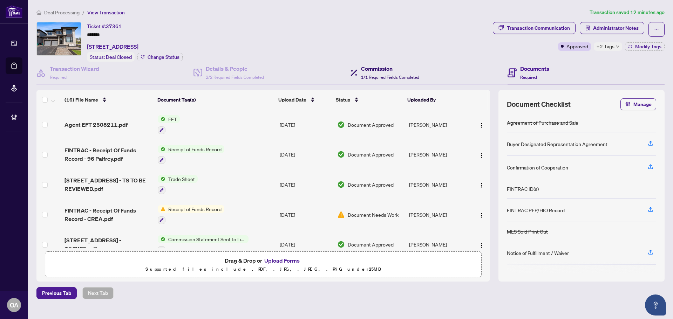
click at [407, 71] on h4 "Commission" at bounding box center [390, 69] width 58 height 8
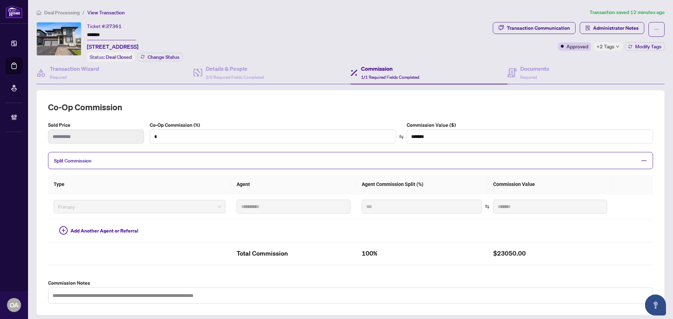
click at [604, 46] on span "+2 Tags" at bounding box center [606, 46] width 18 height 8
click at [502, 46] on div "Transaction Communication Administrator Notes Approved +2 Tags Modify Tags" at bounding box center [579, 36] width 172 height 29
click at [534, 27] on div "Transaction Communication" at bounding box center [538, 27] width 63 height 11
type textarea "**********"
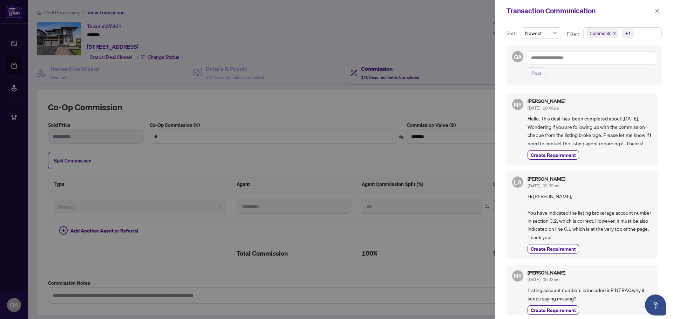
drag, startPoint x: 658, startPoint y: 9, endPoint x: 344, endPoint y: 7, distance: 314.5
click at [658, 9] on icon "close" at bounding box center [657, 10] width 5 height 5
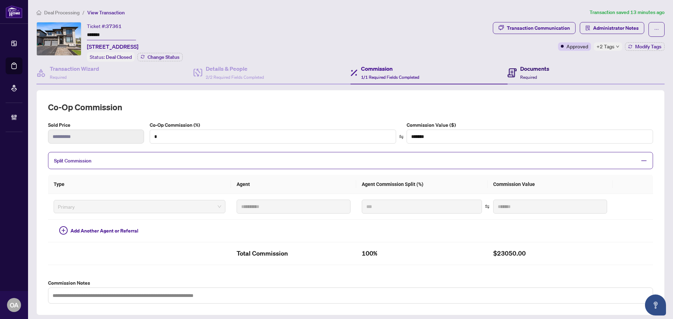
click at [535, 69] on h4 "Documents" at bounding box center [534, 69] width 29 height 8
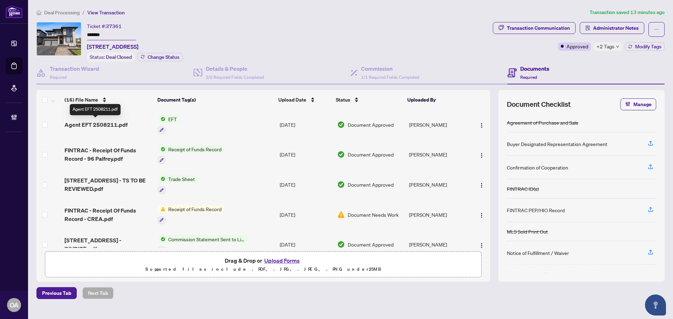
click at [110, 122] on span "Agent EFT 2508211.pdf" at bounding box center [96, 125] width 63 height 8
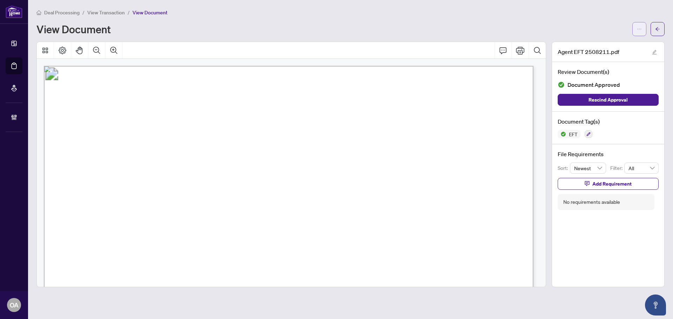
click at [637, 26] on span "button" at bounding box center [639, 28] width 5 height 11
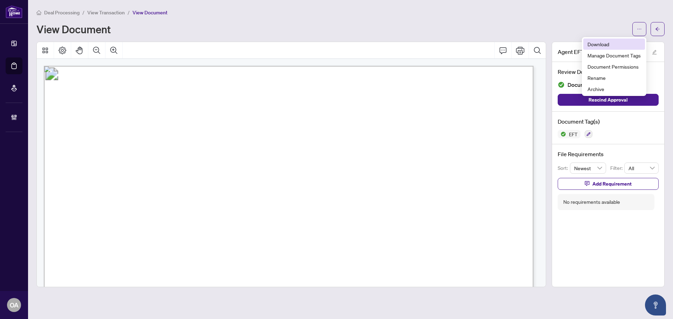
click at [606, 46] on span "Download" at bounding box center [614, 44] width 53 height 8
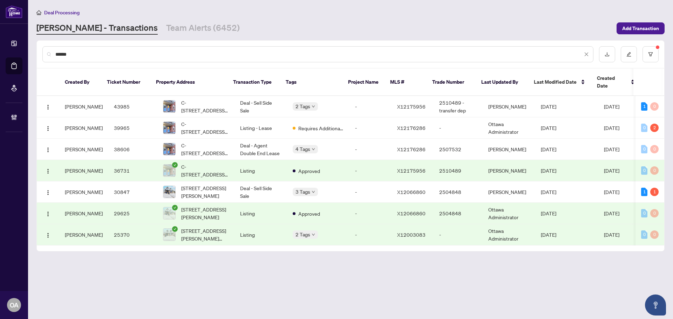
click at [90, 54] on input "******" at bounding box center [318, 54] width 527 height 8
click at [173, 54] on input "******" at bounding box center [318, 54] width 527 height 8
click at [245, 119] on td "Listing - Lease" at bounding box center [261, 127] width 53 height 21
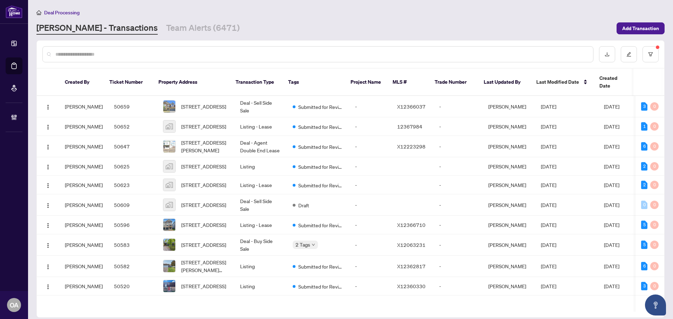
click at [176, 51] on input "text" at bounding box center [321, 54] width 532 height 8
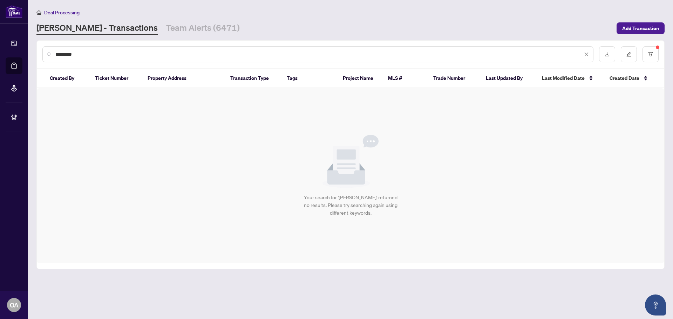
type input "*********"
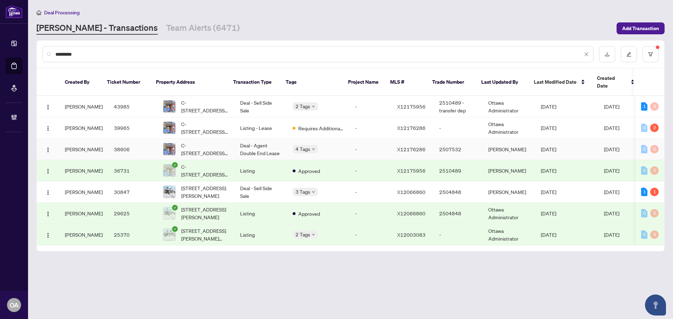
click at [255, 139] on td "Deal - Agent Double End Lease" at bounding box center [261, 149] width 53 height 21
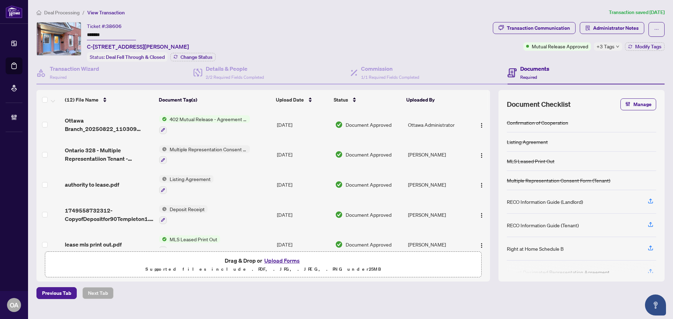
click at [102, 123] on span "Ottawa Branch_20250822_110309 EXECUTED.pdf" at bounding box center [109, 124] width 89 height 17
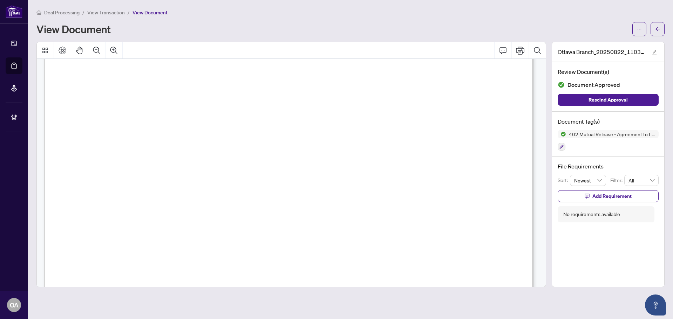
scroll to position [418, 0]
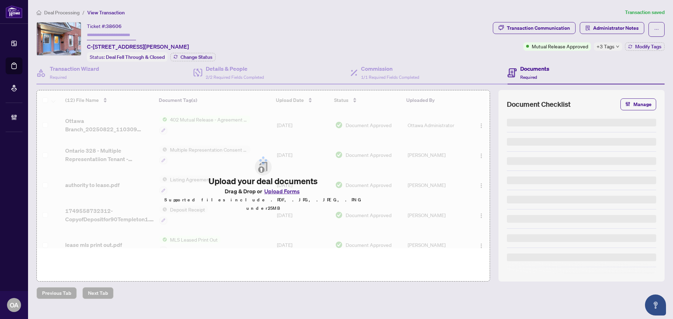
type input "*******"
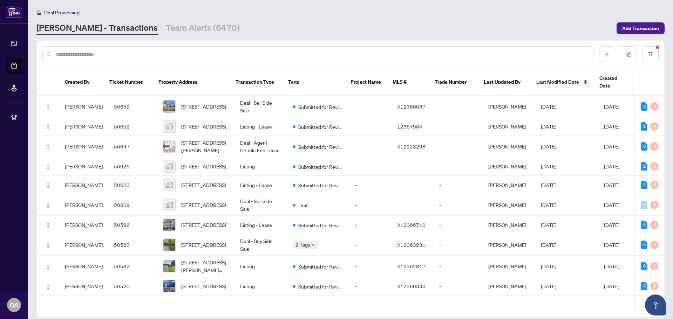
drag, startPoint x: 195, startPoint y: 62, endPoint x: 217, endPoint y: 55, distance: 23.1
click at [196, 62] on div at bounding box center [317, 54] width 551 height 16
click at [223, 54] on input "text" at bounding box center [321, 54] width 532 height 8
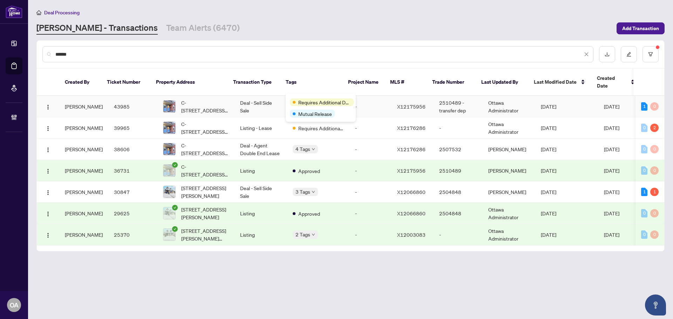
type input "******"
click at [269, 96] on td "Deal - Sell Side Sale" at bounding box center [261, 106] width 53 height 21
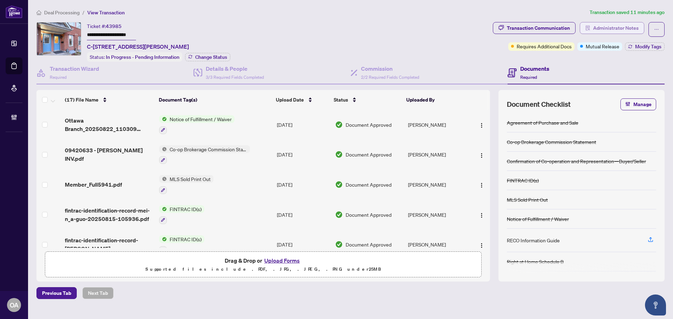
click at [630, 26] on span "Administrator Notes" at bounding box center [616, 27] width 46 height 11
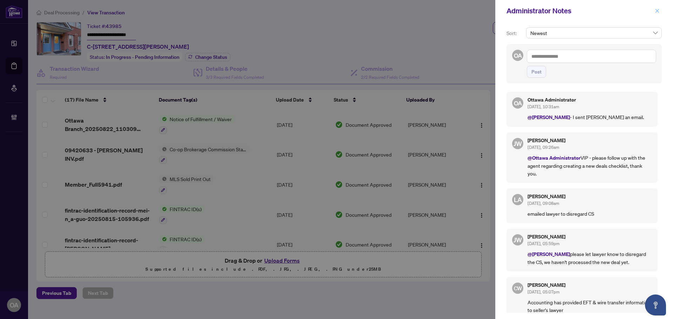
click at [659, 13] on icon "close" at bounding box center [657, 10] width 5 height 5
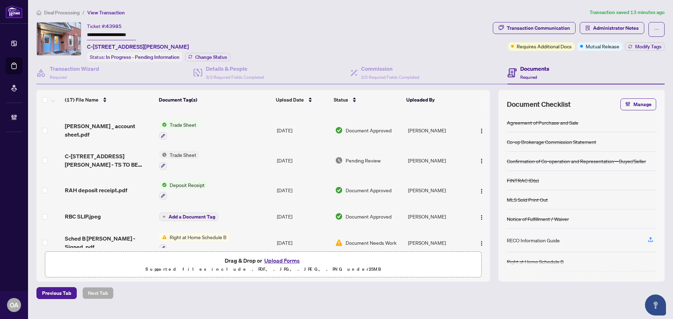
scroll to position [224, 0]
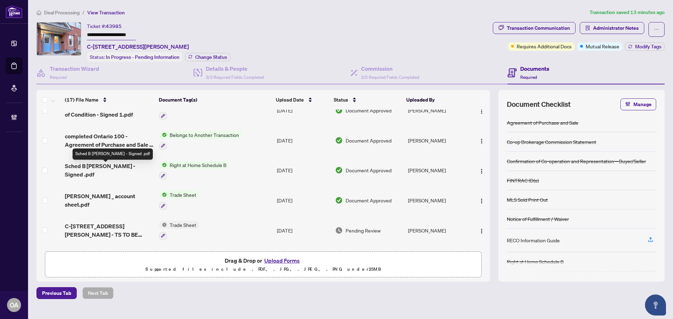
click at [101, 134] on span "completed Ontario 100 - Agreement of Purchase and Sale - Residential1 - Signed …" at bounding box center [109, 140] width 89 height 17
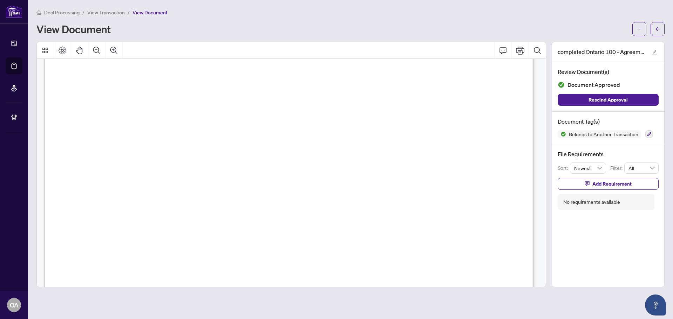
scroll to position [105, 0]
